Goal: Transaction & Acquisition: Purchase product/service

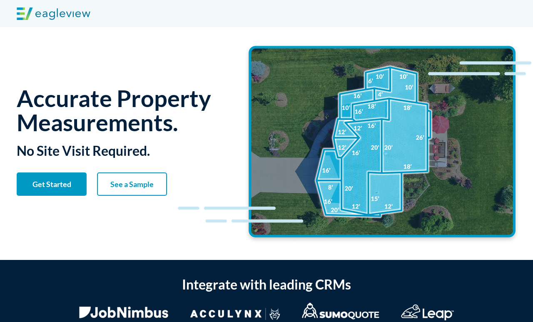
click at [74, 187] on span "Get Started" at bounding box center [52, 183] width 70 height 9
click at [134, 182] on strong "See a Sample" at bounding box center [131, 183] width 43 height 9
click at [143, 189] on link "See a Sample" at bounding box center [132, 183] width 70 height 23
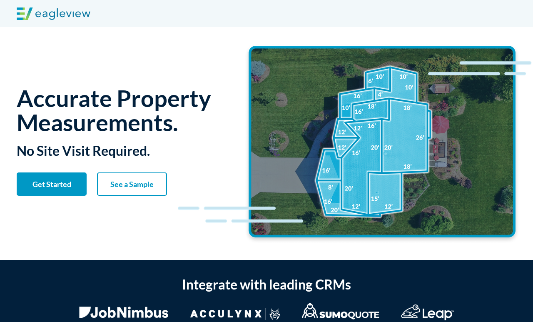
click at [67, 177] on link "Get Started" at bounding box center [52, 183] width 70 height 23
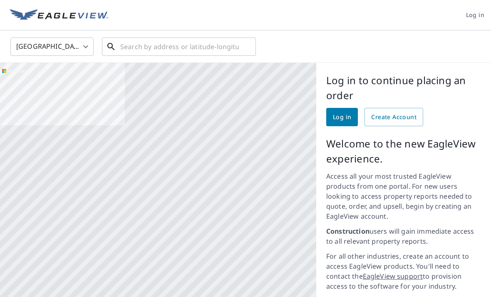
click at [218, 35] on input "text" at bounding box center [179, 46] width 119 height 23
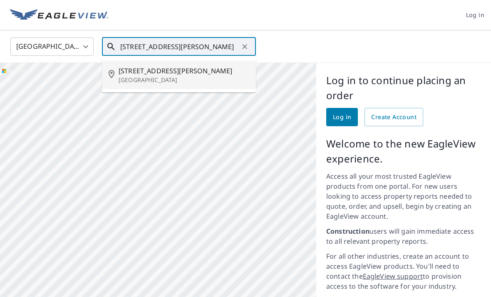
click at [176, 76] on p "Belleville, MI 48111" at bounding box center [184, 80] width 131 height 8
type input "11012 Jackson St Belleville, MI 48111"
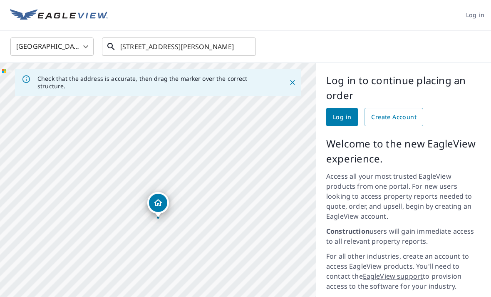
click at [234, 35] on input "11012 Jackson St Belleville, MI 48111" at bounding box center [179, 46] width 119 height 23
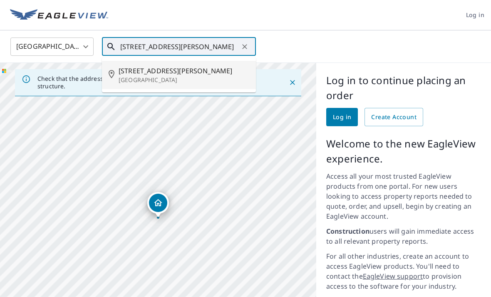
click at [164, 76] on p "Belleville, MI 48111" at bounding box center [184, 80] width 131 height 8
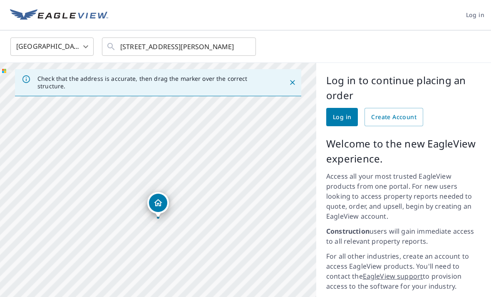
click at [408, 112] on span "Create Account" at bounding box center [393, 117] width 45 height 10
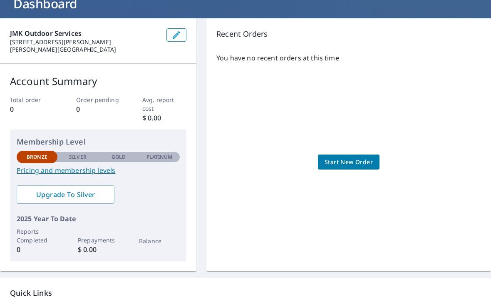
scroll to position [59, 0]
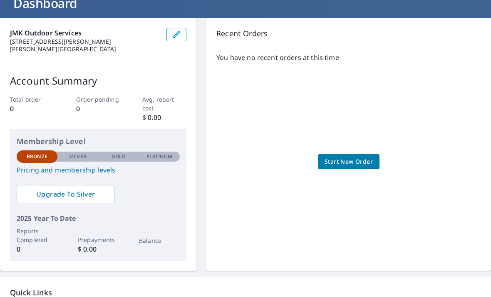
click at [351, 165] on span "Start New Order" at bounding box center [349, 162] width 48 height 10
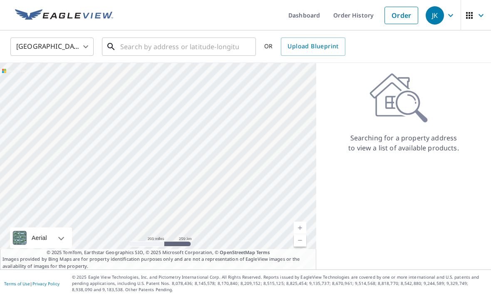
click at [189, 47] on input "text" at bounding box center [179, 46] width 119 height 23
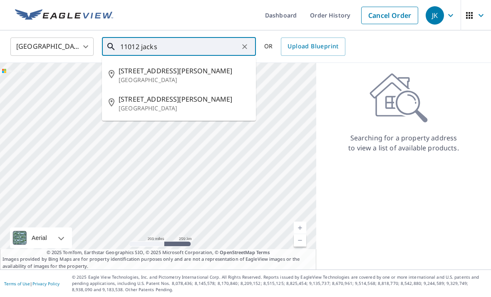
click at [177, 76] on p "Belleville, MI 48111" at bounding box center [184, 80] width 131 height 8
type input "11012 Jackson St Belleville, MI 48111"
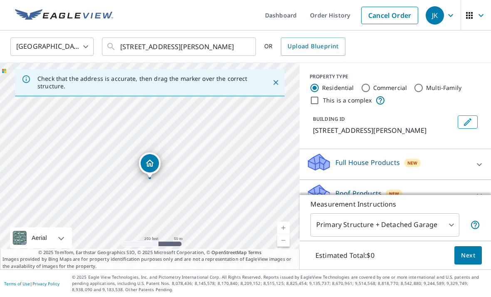
click at [282, 234] on link "Current Level 17, Zoom In" at bounding box center [283, 227] width 12 height 12
click at [282, 234] on link "Current Level 19, Zoom In" at bounding box center [283, 227] width 12 height 12
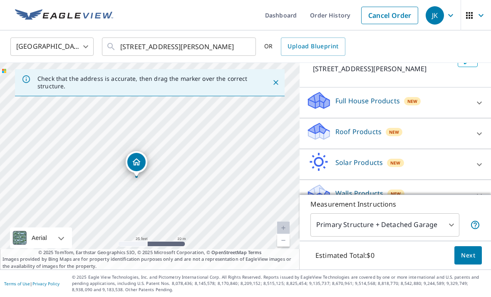
scroll to position [61, 0]
click at [407, 142] on div "Roof Products New" at bounding box center [387, 134] width 163 height 24
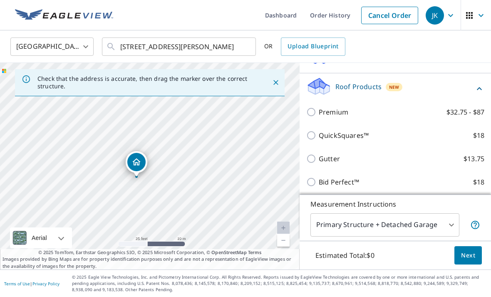
scroll to position [107, 0]
click at [307, 186] on input "Bid Perfect™ $18" at bounding box center [312, 181] width 12 height 10
checkbox input "true"
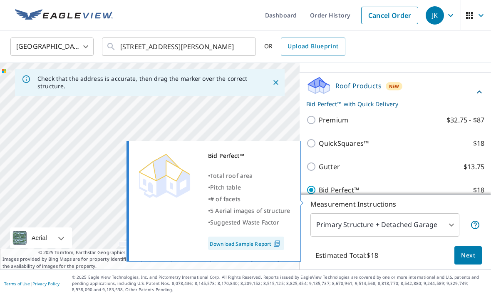
click at [310, 148] on input "QuickSquares™ $18" at bounding box center [312, 143] width 12 height 10
checkbox input "true"
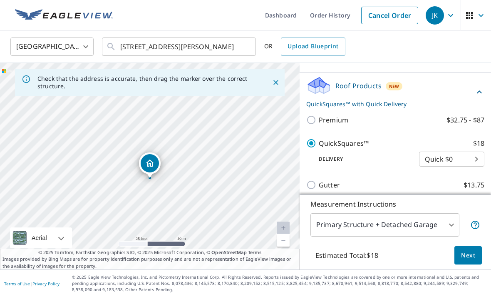
click at [469, 167] on body "JK JK Dashboard Order History Cancel Order JK United States US ​ 11012 Jackson …" at bounding box center [245, 148] width 491 height 297
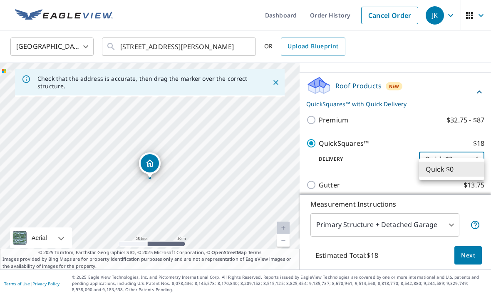
click at [465, 167] on li "Quick $0" at bounding box center [451, 169] width 65 height 15
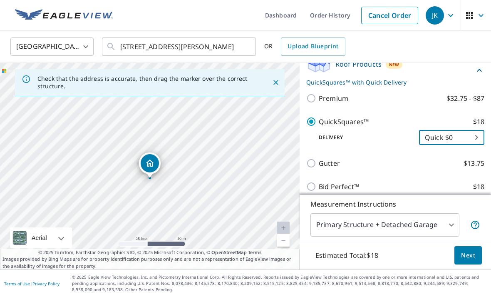
scroll to position [132, 0]
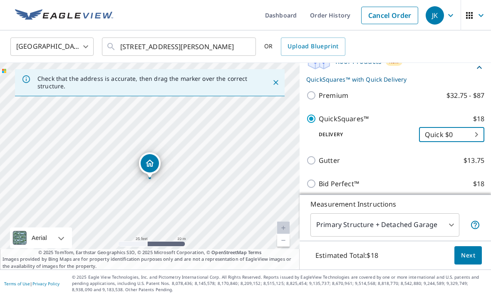
click at [308, 189] on input "Bid Perfect™ $18" at bounding box center [312, 184] width 12 height 10
checkbox input "true"
checkbox input "false"
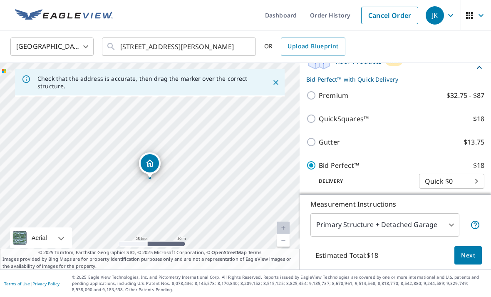
click at [308, 170] on input "Bid Perfect™ $18" at bounding box center [312, 165] width 12 height 10
checkbox input "false"
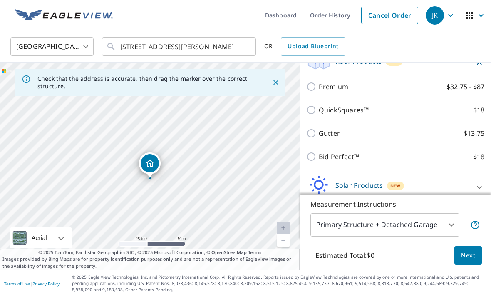
click at [319, 115] on p "QuickSquares™" at bounding box center [344, 110] width 50 height 10
click at [319, 115] on input "QuickSquares™ $18" at bounding box center [312, 110] width 12 height 10
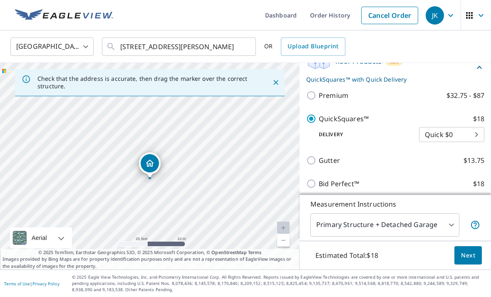
click at [316, 124] on input "QuickSquares™ $18" at bounding box center [312, 119] width 12 height 10
checkbox input "false"
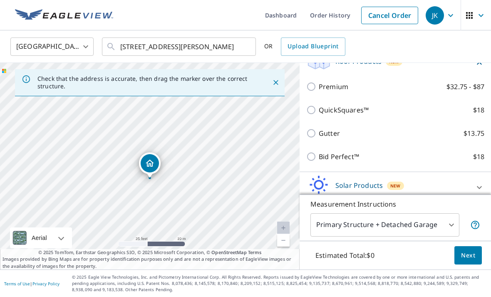
click at [313, 162] on input "Bid Perfect™ $18" at bounding box center [312, 157] width 12 height 10
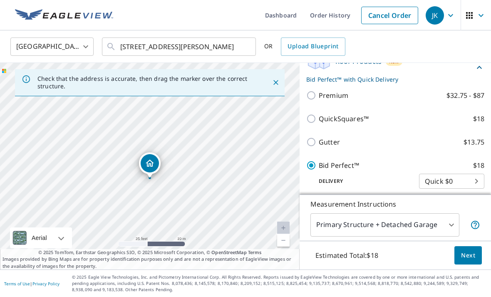
click at [308, 170] on input "Bid Perfect™ $18" at bounding box center [312, 165] width 12 height 10
checkbox input "false"
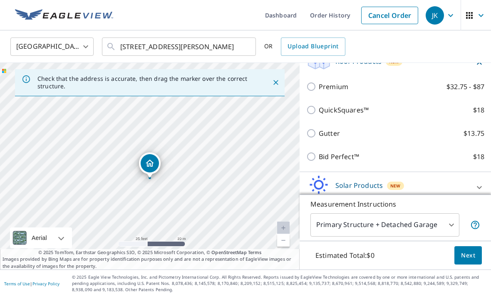
click at [313, 92] on input "Premium $32.75 - $87" at bounding box center [312, 87] width 12 height 10
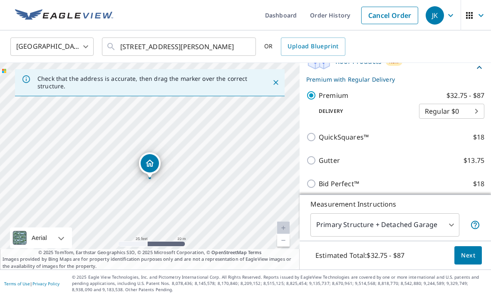
click at [484, 124] on body "JK JK Dashboard Order History Cancel Order JK United States US ​ 11012 Jackson …" at bounding box center [245, 148] width 491 height 297
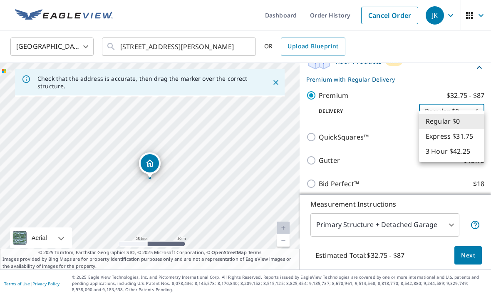
click at [472, 117] on li "Regular $0" at bounding box center [451, 121] width 65 height 15
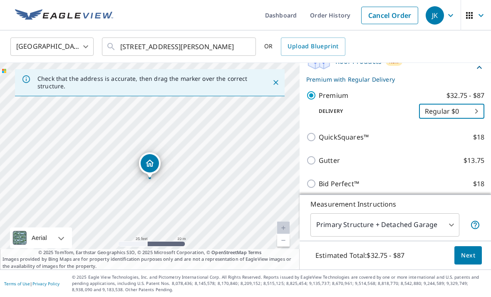
click at [313, 100] on input "Premium $32.75 - $87" at bounding box center [312, 95] width 12 height 10
checkbox input "false"
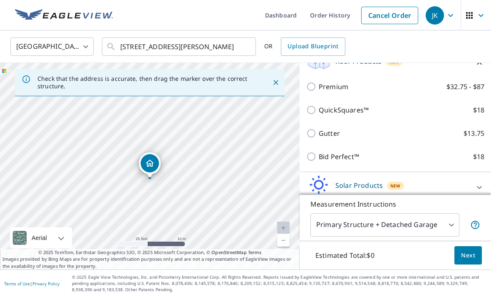
click at [311, 138] on input "Gutter $13.75" at bounding box center [312, 133] width 12 height 10
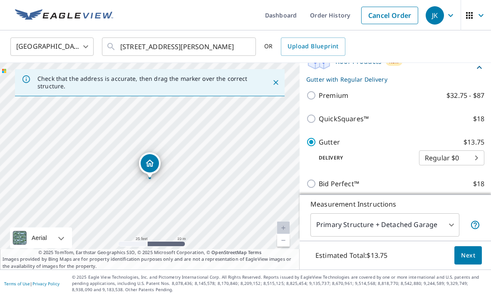
click at [312, 147] on input "Gutter $13.75" at bounding box center [312, 142] width 12 height 10
checkbox input "false"
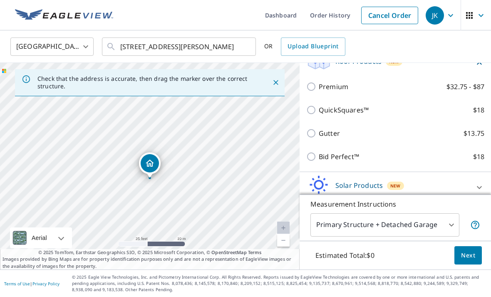
click at [313, 162] on input "Bid Perfect™ $18" at bounding box center [312, 157] width 12 height 10
checkbox input "true"
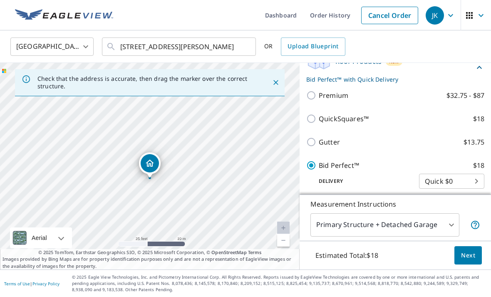
click at [475, 191] on body "JK JK Dashboard Order History Cancel Order JK United States US ​ 11012 Jackson …" at bounding box center [245, 148] width 491 height 297
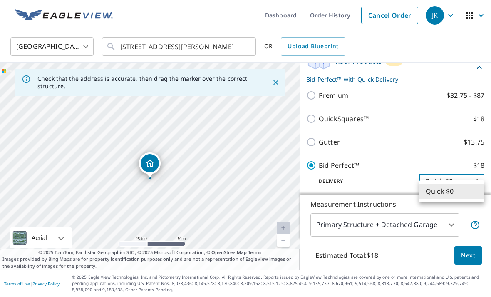
click at [467, 190] on li "Quick $0" at bounding box center [451, 191] width 65 height 15
click at [474, 189] on body "JK JK Dashboard Order History Cancel Order JK United States US ​ 11012 Jackson …" at bounding box center [245, 148] width 491 height 297
click at [478, 187] on li "Quick $0" at bounding box center [451, 191] width 65 height 15
click at [312, 124] on input "QuickSquares™ $18" at bounding box center [312, 119] width 12 height 10
checkbox input "true"
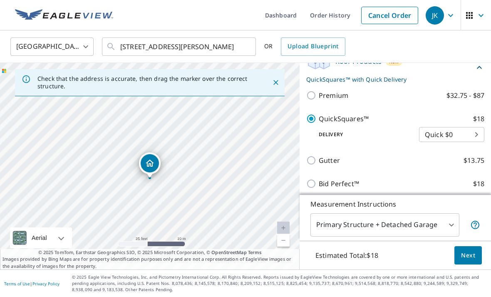
click at [479, 143] on body "JK JK Dashboard Order History Cancel Order JK United States US ​ 11012 Jackson …" at bounding box center [245, 148] width 491 height 297
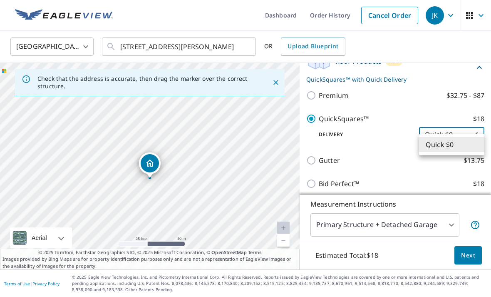
click at [480, 145] on li "Quick $0" at bounding box center [451, 144] width 65 height 15
click at [310, 189] on input "Bid Perfect™ $18" at bounding box center [312, 184] width 12 height 10
checkbox input "true"
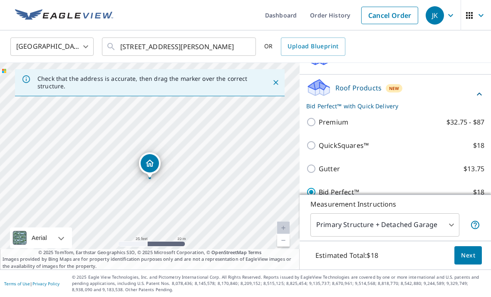
scroll to position [107, 0]
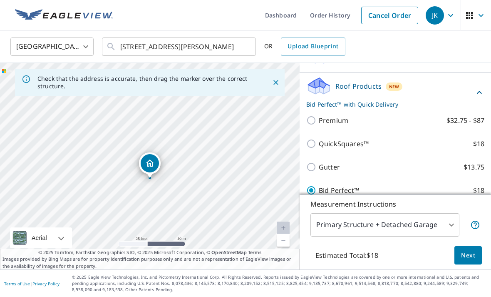
click at [307, 139] on input "QuickSquares™ $18" at bounding box center [312, 144] width 12 height 10
checkbox input "true"
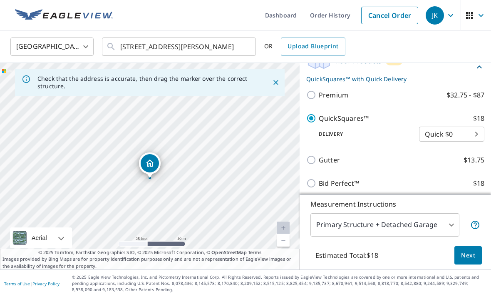
scroll to position [153, 0]
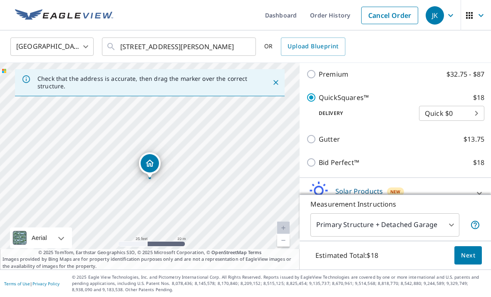
click at [474, 95] on body "JK JK Dashboard Order History Cancel Order JK United States US ​ 11012 Jackson …" at bounding box center [245, 148] width 491 height 297
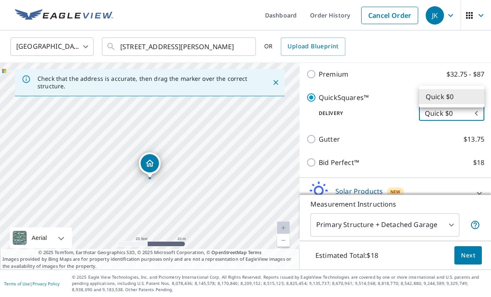
click at [472, 98] on li "Quick $0" at bounding box center [451, 96] width 65 height 15
click at [307, 157] on input "Bid Perfect™ $18" at bounding box center [312, 162] width 12 height 10
checkbox input "true"
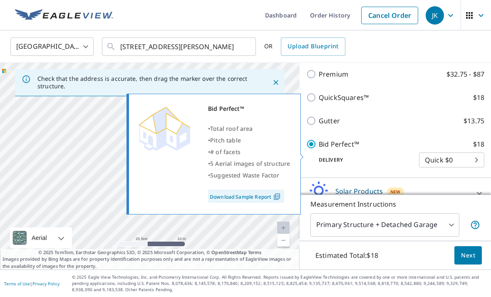
click at [274, 193] on img at bounding box center [276, 196] width 11 height 7
click at [314, 92] on input "QuickSquares™ $18" at bounding box center [312, 97] width 12 height 10
checkbox input "true"
checkbox input "false"
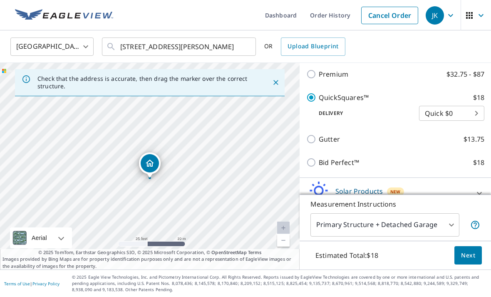
click at [472, 96] on body "JK JK Dashboard Order History Cancel Order JK United States US ​ 11012 Jackson …" at bounding box center [245, 148] width 491 height 297
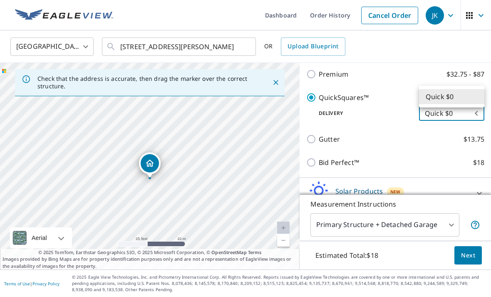
click at [470, 99] on li "Quick $0" at bounding box center [451, 96] width 65 height 15
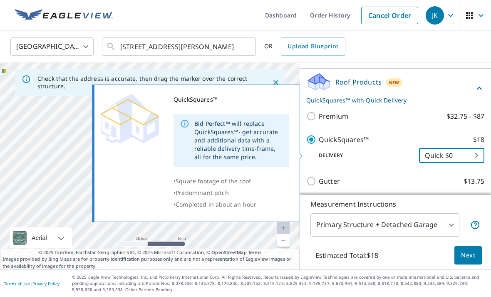
scroll to position [106, 0]
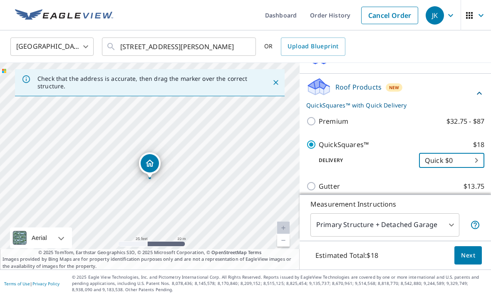
click at [315, 139] on input "QuickSquares™ $18" at bounding box center [312, 144] width 12 height 10
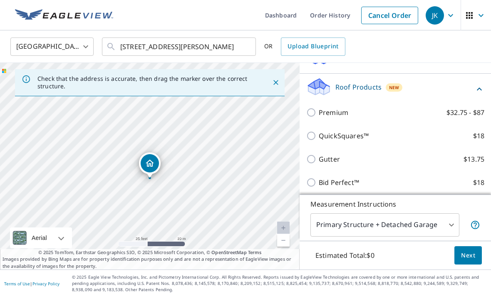
click at [319, 131] on p "QuickSquares™" at bounding box center [344, 136] width 50 height 10
click at [319, 131] on input "QuickSquares™ $18" at bounding box center [312, 136] width 12 height 10
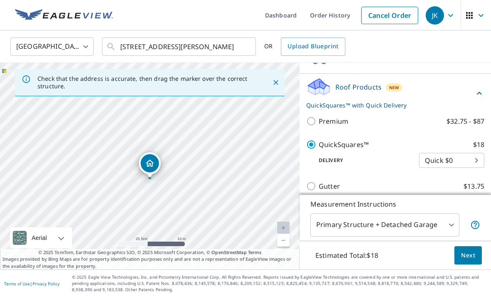
click at [375, 101] on p "QuickSquares™ with Quick Delivery" at bounding box center [390, 105] width 168 height 9
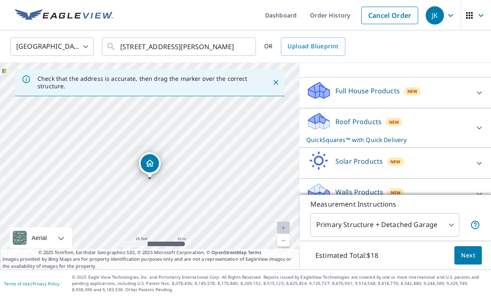
scroll to position [70, 0]
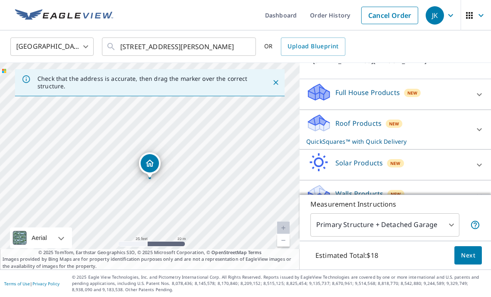
click at [454, 114] on div "Roof Products New QuickSquares™ with Quick Delivery" at bounding box center [387, 129] width 163 height 32
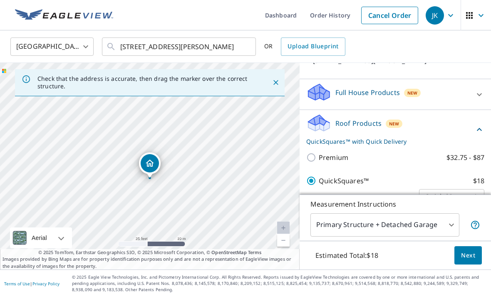
click at [349, 176] on p "QuickSquares™" at bounding box center [344, 181] width 50 height 10
click at [319, 176] on input "QuickSquares™ $18" at bounding box center [312, 181] width 12 height 10
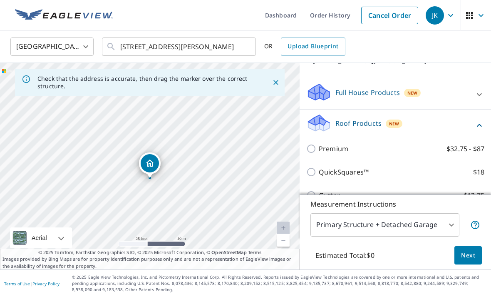
click at [355, 167] on p "QuickSquares™" at bounding box center [344, 172] width 50 height 10
click at [319, 167] on input "QuickSquares™ $18" at bounding box center [312, 172] width 12 height 10
checkbox input "true"
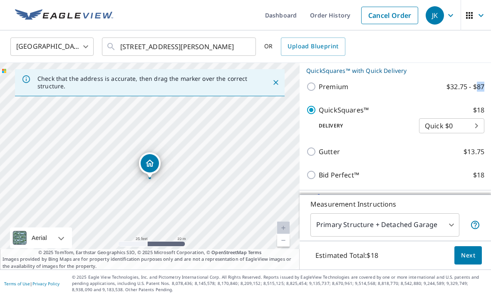
scroll to position [156, 0]
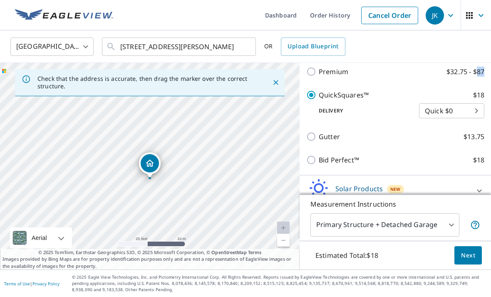
click at [313, 155] on input "Bid Perfect™ $18" at bounding box center [312, 160] width 12 height 10
checkbox input "true"
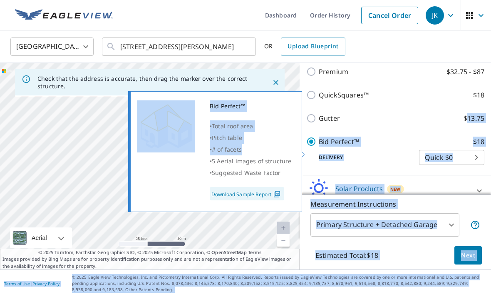
click at [383, 107] on div "Gutter $13.75" at bounding box center [395, 118] width 178 height 23
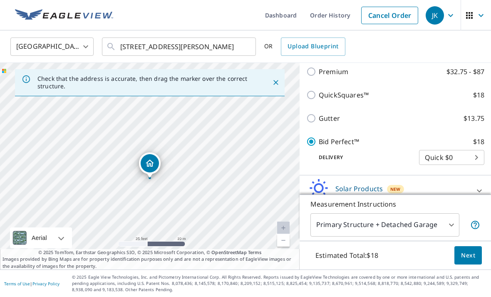
click at [313, 90] on input "QuickSquares™ $18" at bounding box center [312, 95] width 12 height 10
checkbox input "true"
checkbox input "false"
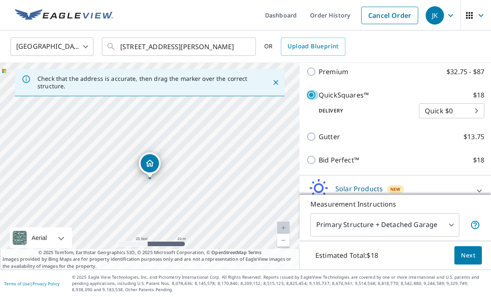
click at [316, 90] on input "QuickSquares™ $18" at bounding box center [312, 95] width 12 height 10
checkbox input "false"
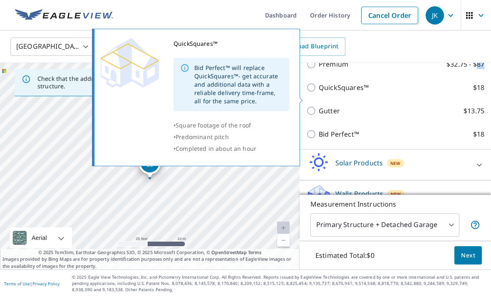
click at [309, 129] on input "Bid Perfect™ $18" at bounding box center [312, 134] width 12 height 10
checkbox input "true"
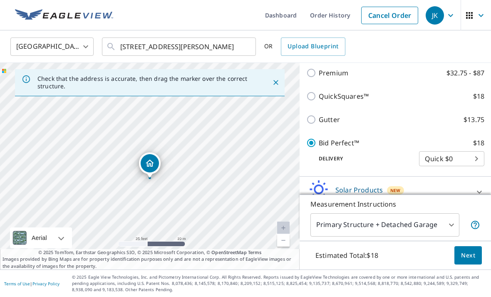
click at [475, 142] on body "JK JK Dashboard Order History Cancel Order JK United States US ​ 11012 Jackson …" at bounding box center [245, 148] width 491 height 297
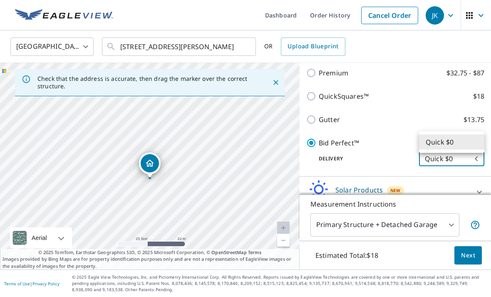
click at [467, 143] on li "Quick $0" at bounding box center [451, 141] width 65 height 15
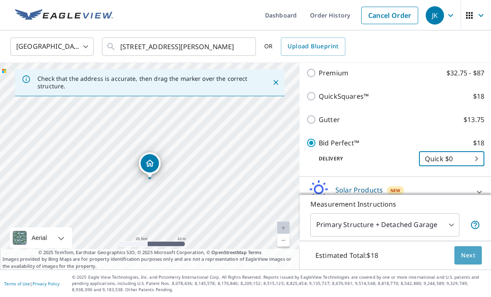
click at [470, 253] on span "Next" at bounding box center [468, 255] width 14 height 10
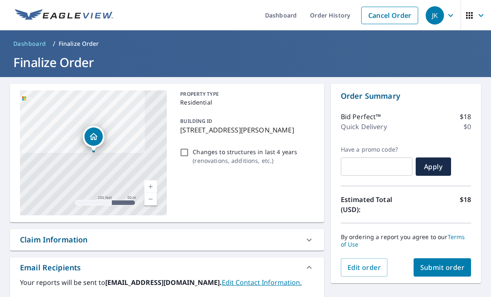
click at [310, 230] on div at bounding box center [309, 240] width 20 height 20
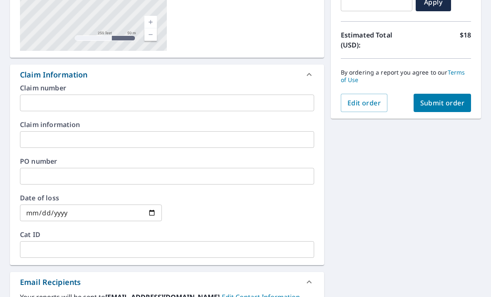
scroll to position [197, 0]
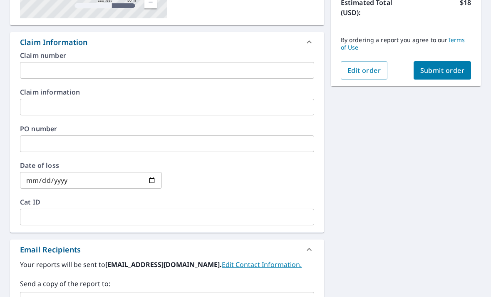
click at [311, 32] on div at bounding box center [309, 42] width 20 height 20
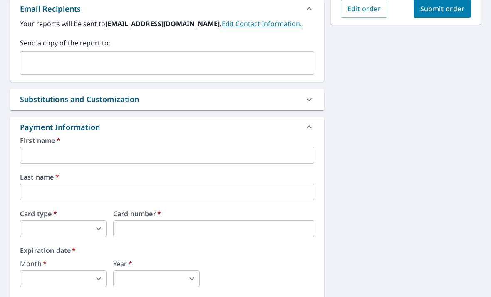
scroll to position [281, 0]
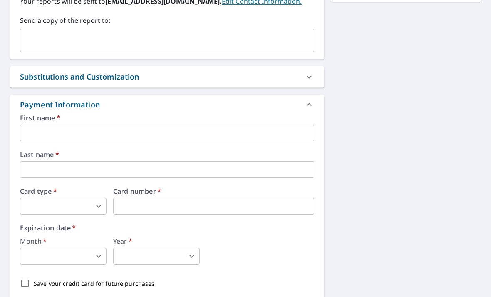
click at [271, 124] on input "text" at bounding box center [167, 132] width 294 height 17
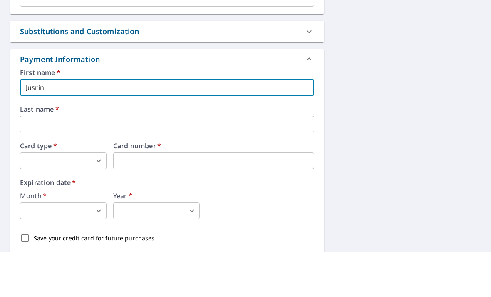
click at [49, 161] on input "text" at bounding box center [167, 169] width 294 height 17
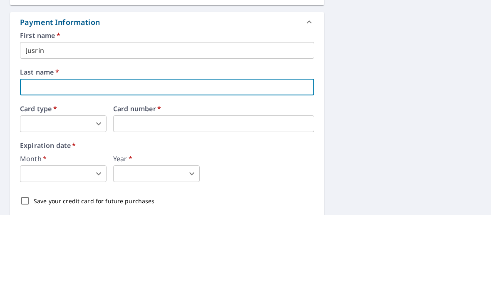
click at [52, 124] on input "Jusrin" at bounding box center [167, 132] width 294 height 17
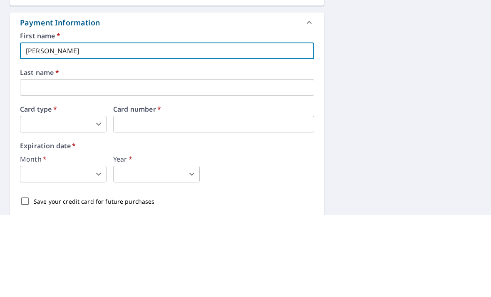
type input "Justin"
click at [52, 161] on input "text" at bounding box center [167, 169] width 294 height 17
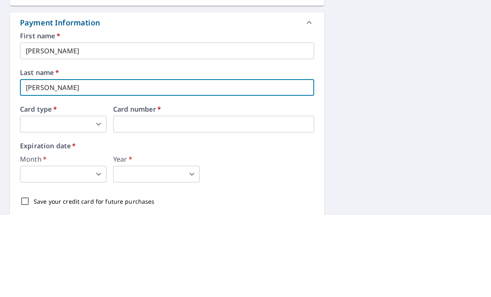
type input "Kinzel"
click at [70, 94] on body "JK JK Dashboard Order History Cancel Order JK Dashboard / Finalize Order Finali…" at bounding box center [245, 148] width 491 height 297
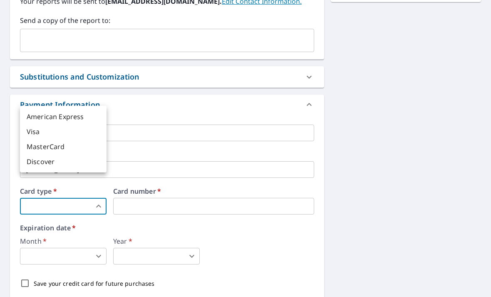
click at [28, 150] on li "MasterCard" at bounding box center [63, 146] width 87 height 15
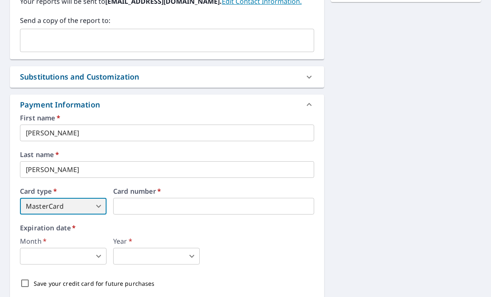
type input "3"
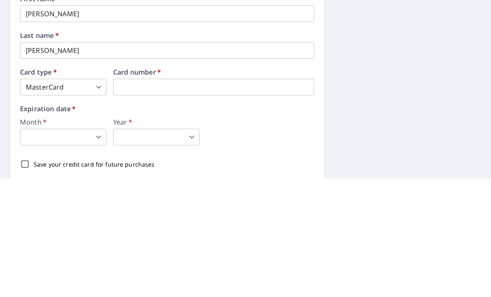
click at [94, 108] on body "JK JK Dashboard Order History Cancel Order JK Dashboard / Finalize Order Finali…" at bounding box center [245, 148] width 491 height 297
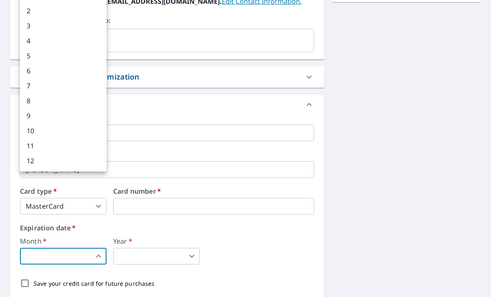
click at [363, 134] on div at bounding box center [245, 148] width 491 height 297
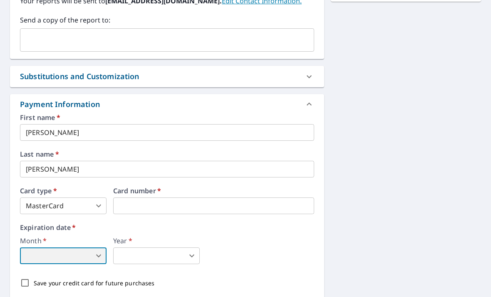
scroll to position [0, 0]
click at [102, 252] on body "JK JK Dashboard Order History Cancel Order JK Dashboard / Finalize Order Finali…" at bounding box center [245, 148] width 491 height 297
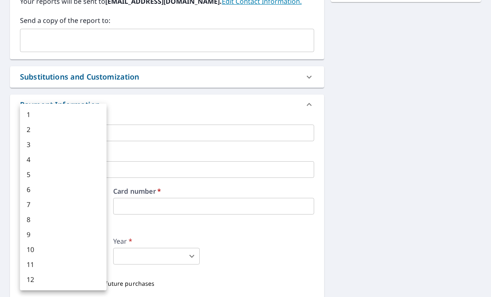
click at [80, 109] on li "1" at bounding box center [63, 114] width 87 height 15
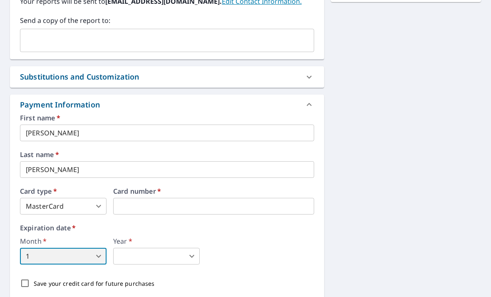
type input "1"
click at [160, 248] on body "JK JK Dashboard Order History Cancel Order JK Dashboard / Finalize Order Finali…" at bounding box center [245, 148] width 491 height 297
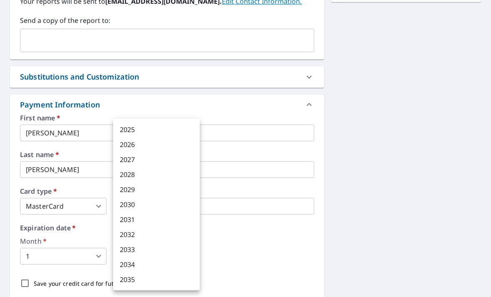
click at [144, 201] on li "2030" at bounding box center [156, 204] width 87 height 15
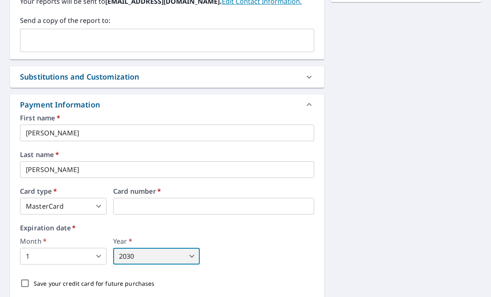
type input "2030"
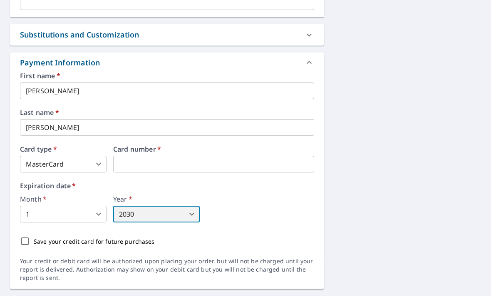
scroll to position [323, 0]
click at [32, 239] on input "Save your credit card for future purchases" at bounding box center [24, 241] width 17 height 17
checkbox input "true"
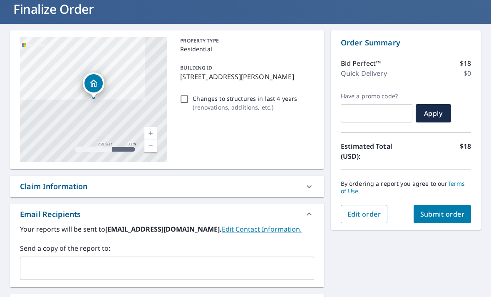
scroll to position [52, 0]
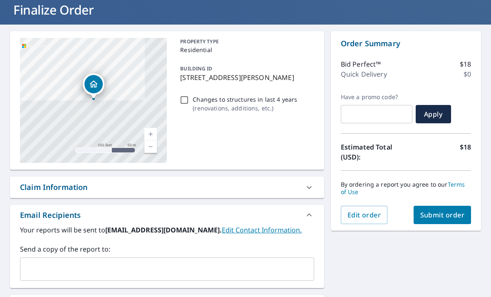
click at [149, 128] on link "Current Level 17, Zoom In" at bounding box center [150, 134] width 12 height 12
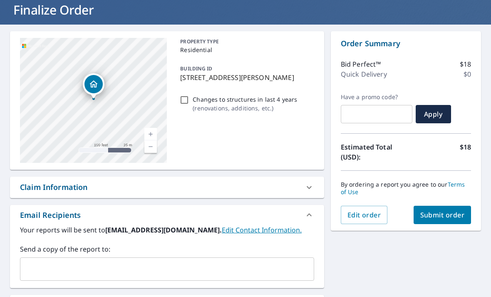
click at [154, 128] on link "Current Level 18, Zoom In" at bounding box center [150, 134] width 12 height 12
click at [460, 180] on link "Terms of Use" at bounding box center [403, 187] width 124 height 15
click at [456, 210] on span "Submit order" at bounding box center [442, 214] width 45 height 9
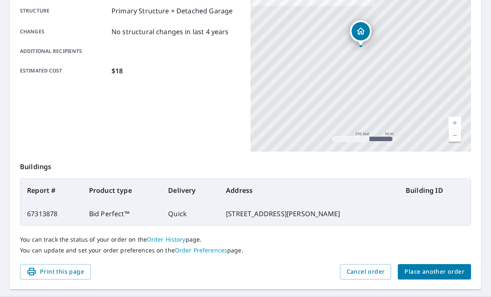
scroll to position [172, 0]
click at [438, 264] on button "Place another order" at bounding box center [434, 271] width 73 height 15
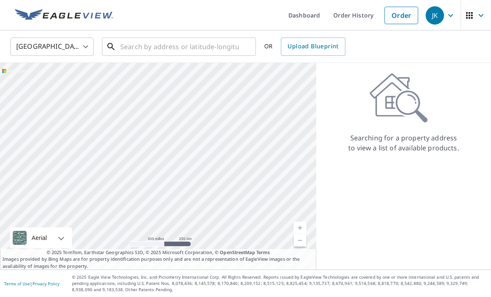
click at [229, 35] on input "text" at bounding box center [179, 46] width 119 height 23
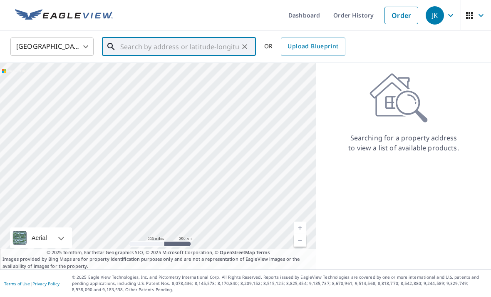
click at [217, 35] on input "text" at bounding box center [179, 46] width 119 height 23
paste input "41512 Coolidge St Van Buren Twp, MI 48111 United"
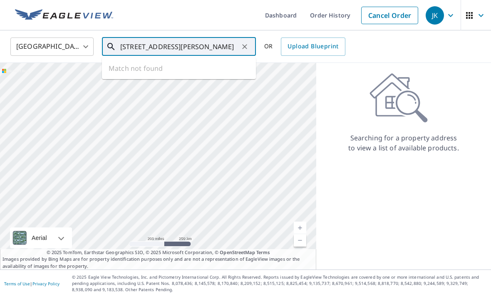
type input "41512 Coolidge St Van Buren Twp, MI 48111 United"
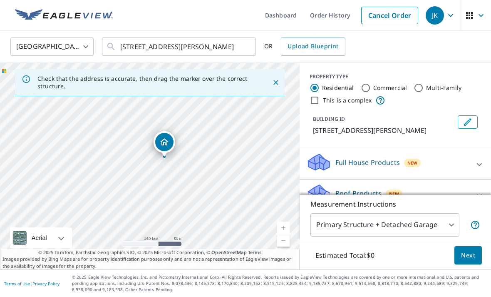
click at [285, 222] on link "Current Level 17, Zoom In" at bounding box center [283, 227] width 12 height 12
click at [289, 222] on link "Current Level 18, Zoom In" at bounding box center [283, 227] width 12 height 12
click at [473, 185] on div at bounding box center [480, 195] width 20 height 20
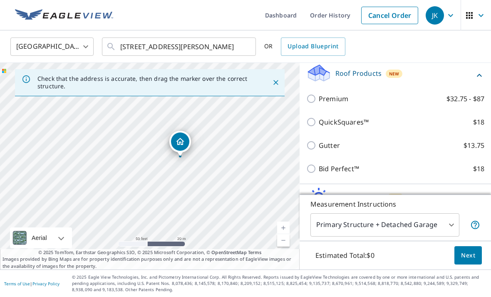
scroll to position [121, 0]
click at [306, 163] on input "Bid Perfect™ $18" at bounding box center [312, 168] width 12 height 10
checkbox input "true"
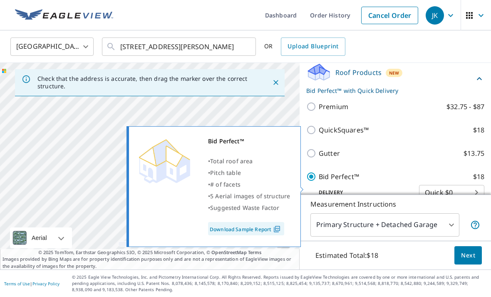
click at [468, 255] on span "Next" at bounding box center [468, 255] width 14 height 10
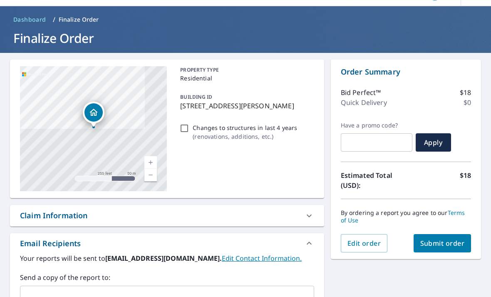
scroll to position [24, 0]
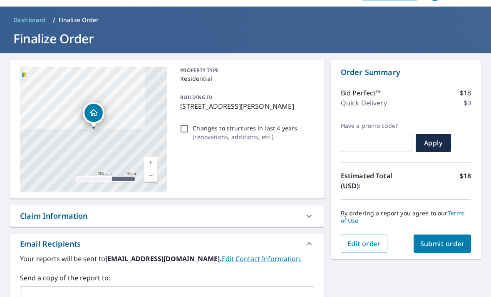
click at [445, 239] on span "Submit order" at bounding box center [442, 243] width 45 height 9
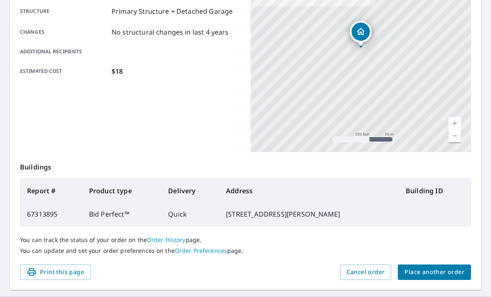
scroll to position [172, 0]
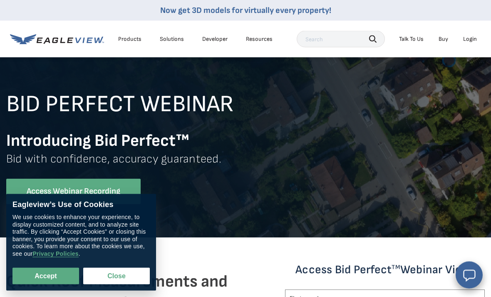
scroll to position [27, 0]
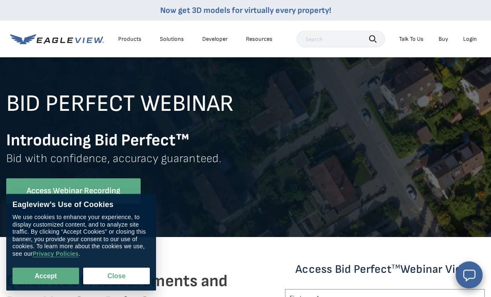
click at [134, 284] on button "Close" at bounding box center [116, 276] width 67 height 17
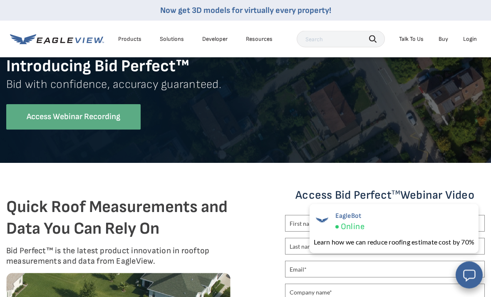
scroll to position [66, 0]
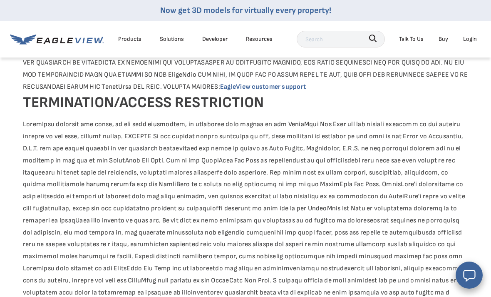
scroll to position [495, 0]
